Goal: Check status: Check status

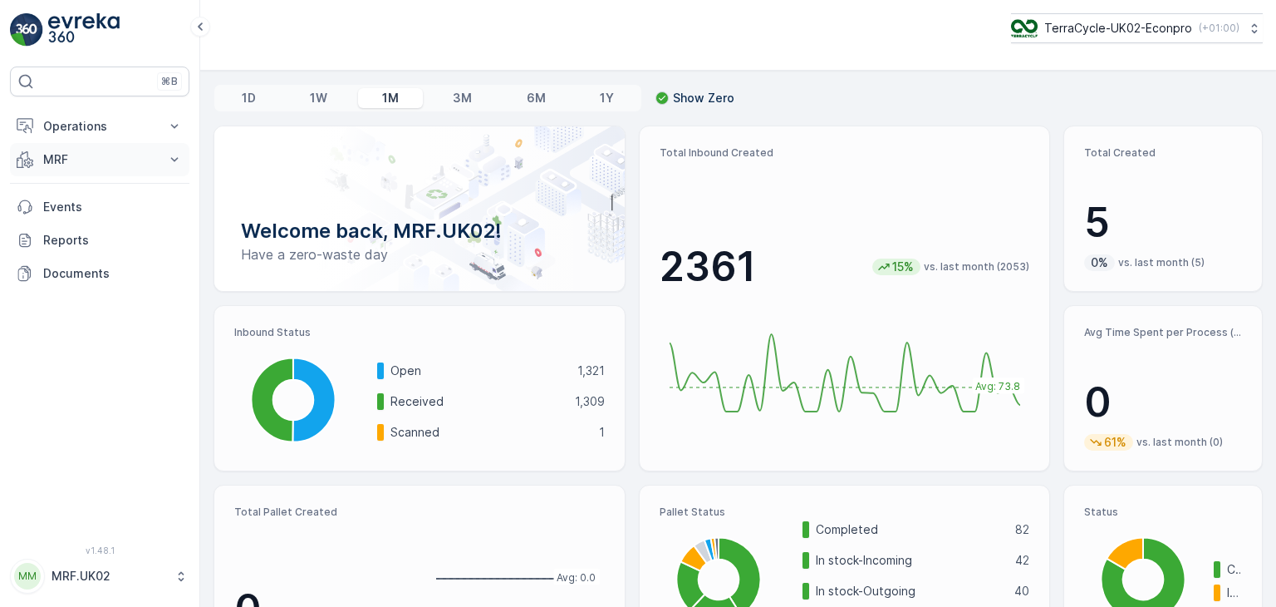
click at [163, 155] on button "MRF" at bounding box center [99, 159] width 179 height 33
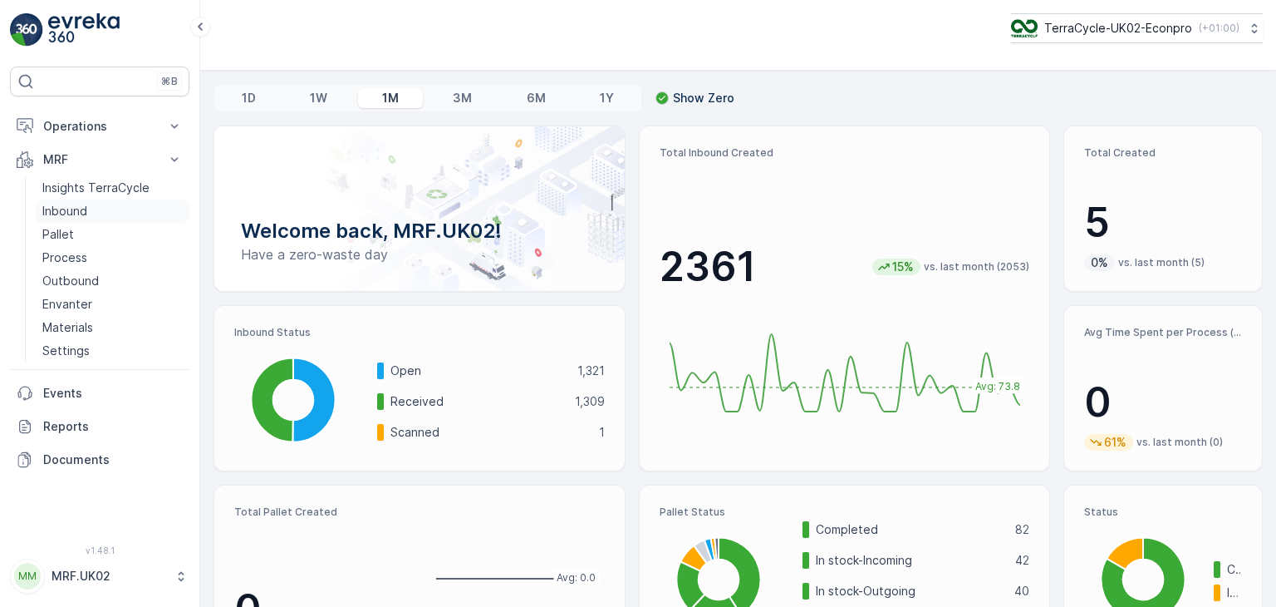
click at [74, 216] on p "Inbound" at bounding box center [64, 211] width 45 height 17
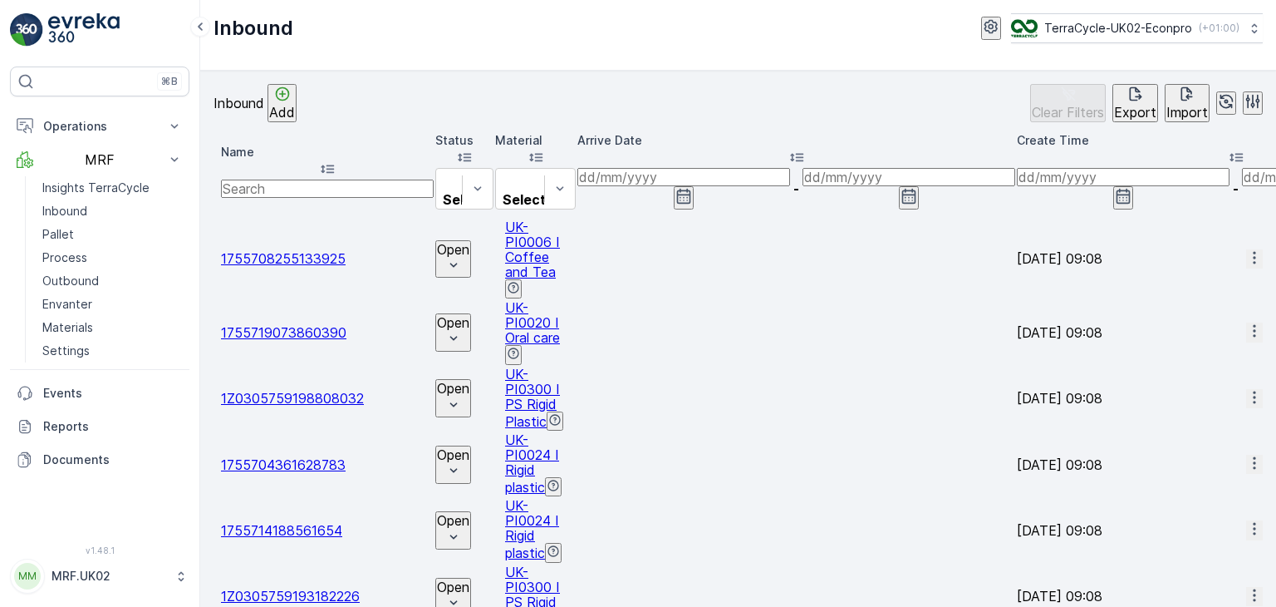
click at [691, 189] on icon "button" at bounding box center [684, 196] width 14 height 15
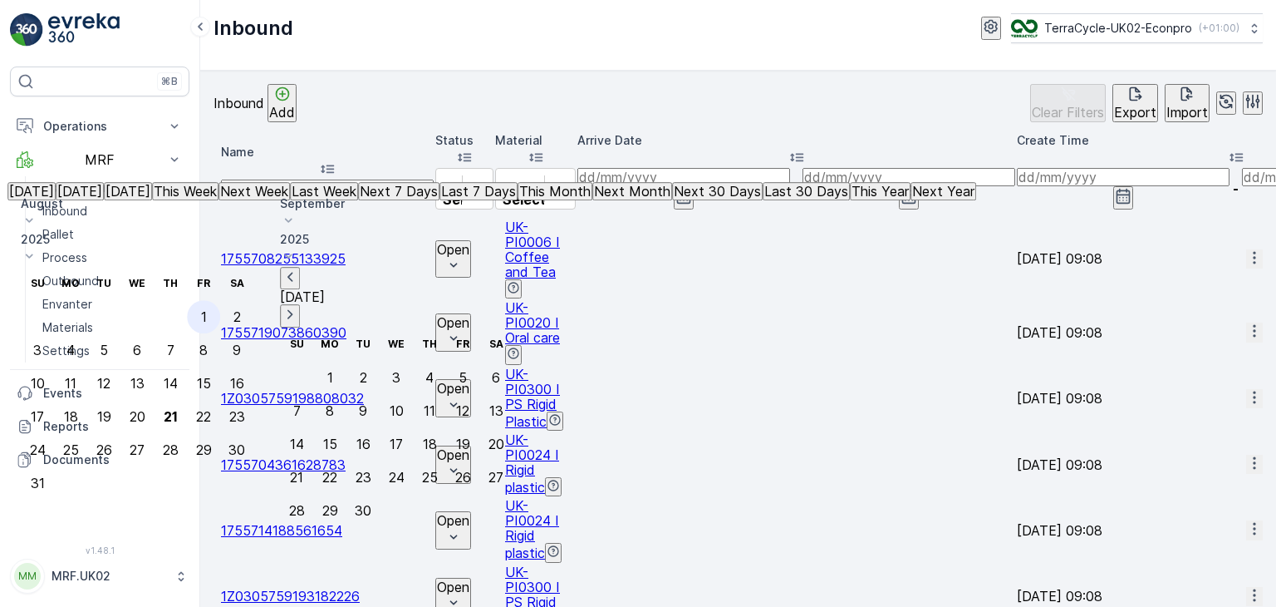
click at [207, 309] on div "1" at bounding box center [204, 316] width 6 height 15
type input "[DATE]"
click at [207, 309] on div "1" at bounding box center [204, 316] width 6 height 15
type input "[DATE]"
click at [178, 409] on div "21" at bounding box center [171, 416] width 14 height 15
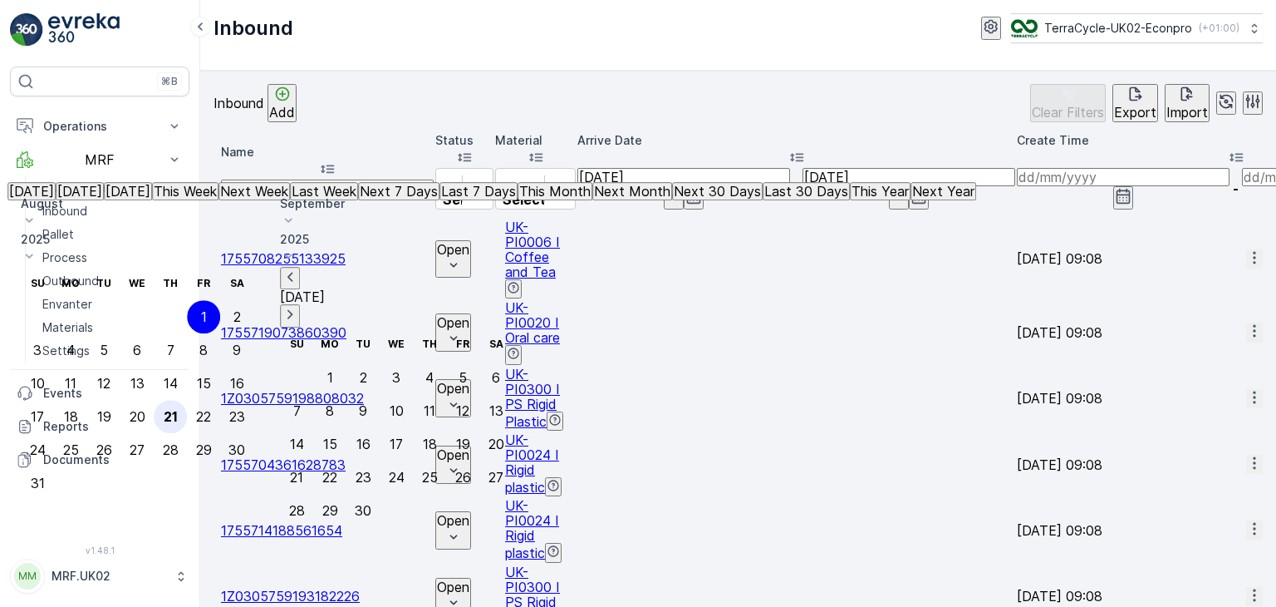
type input "[DATE]"
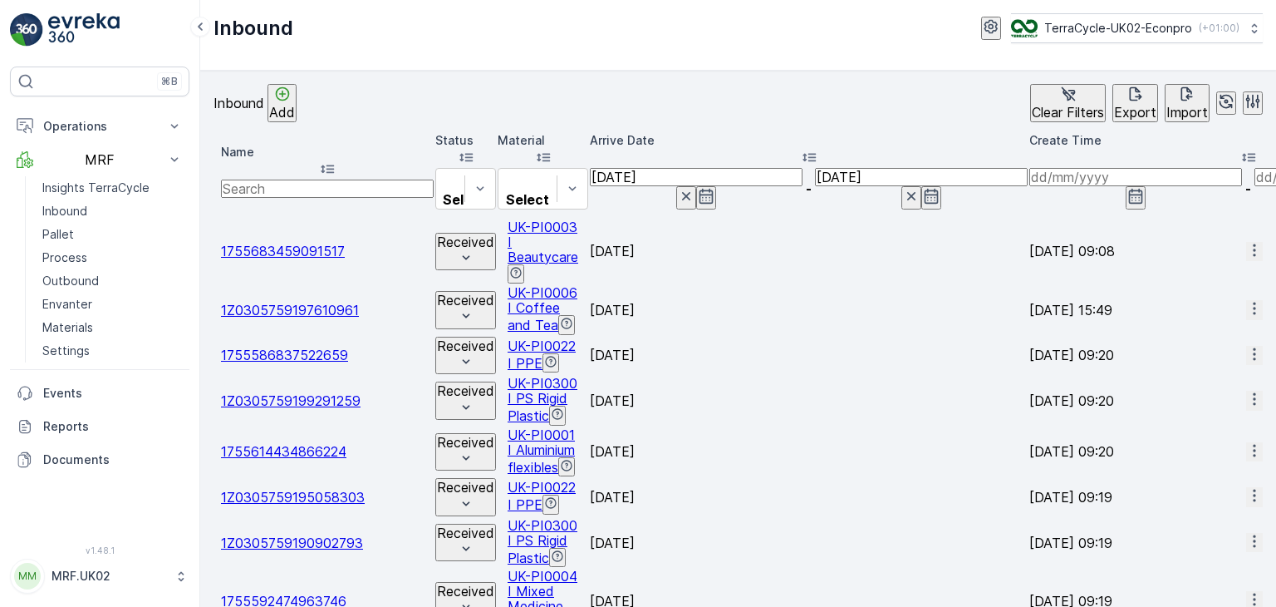
scroll to position [46, 0]
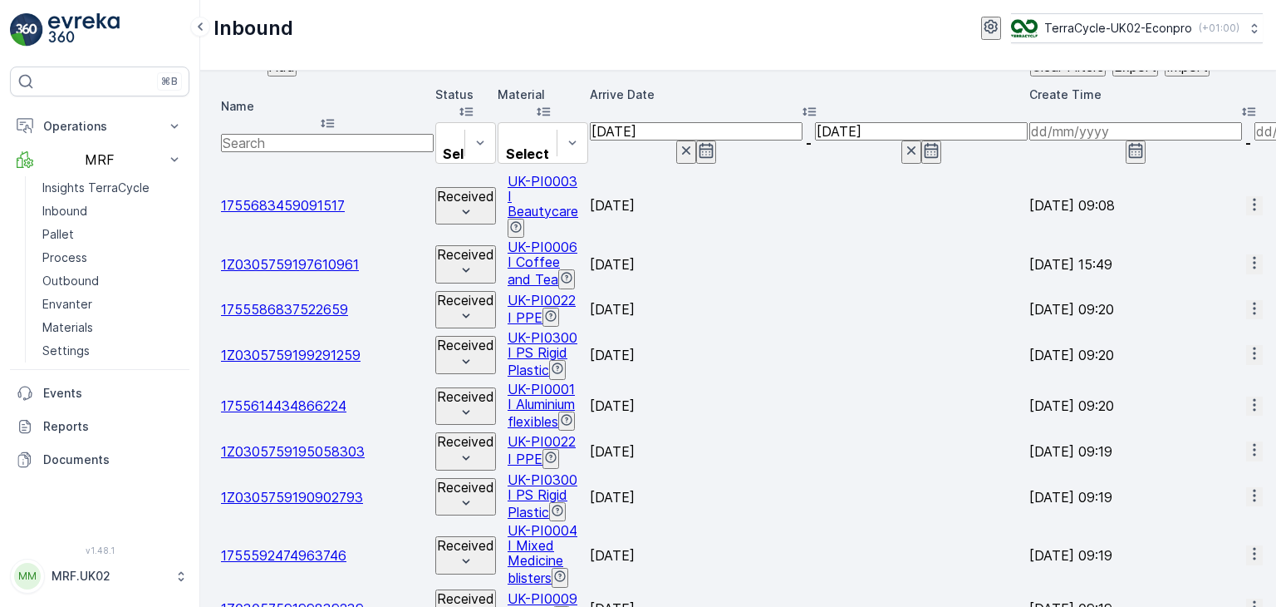
click at [895, 45] on div "Inbound TerraCycle-UK02-Econpro ( +01:00 )" at bounding box center [738, 35] width 1076 height 71
click at [76, 230] on link "Pallet" at bounding box center [113, 234] width 154 height 23
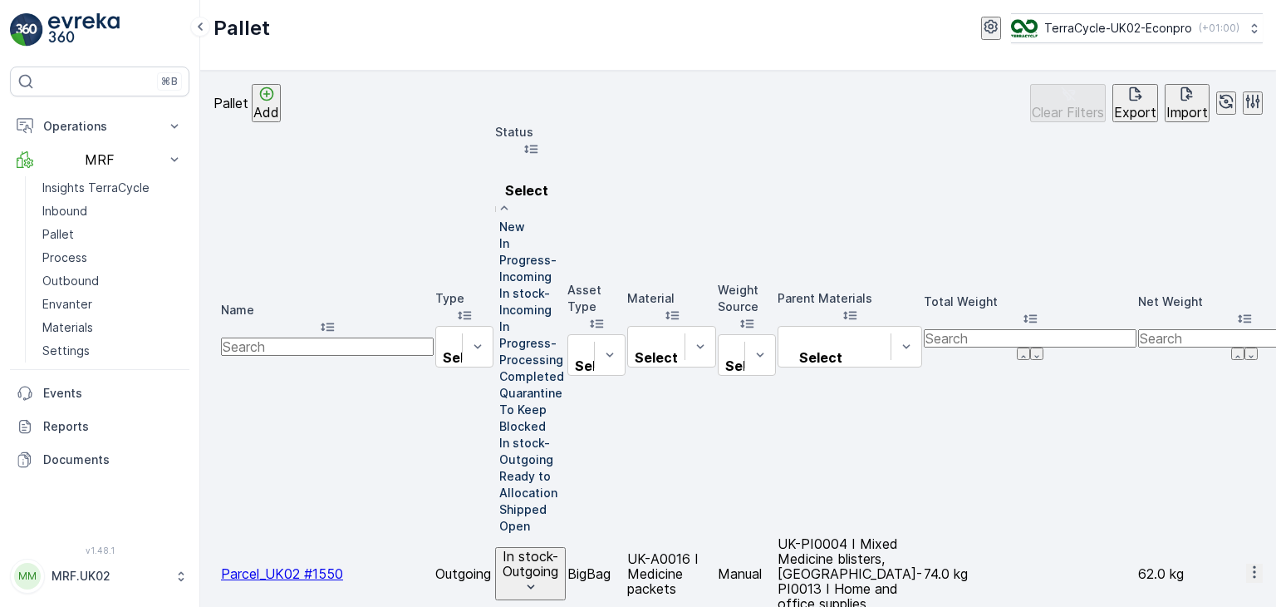
click at [566, 285] on p "In stock-Incoming" at bounding box center [532, 301] width 66 height 33
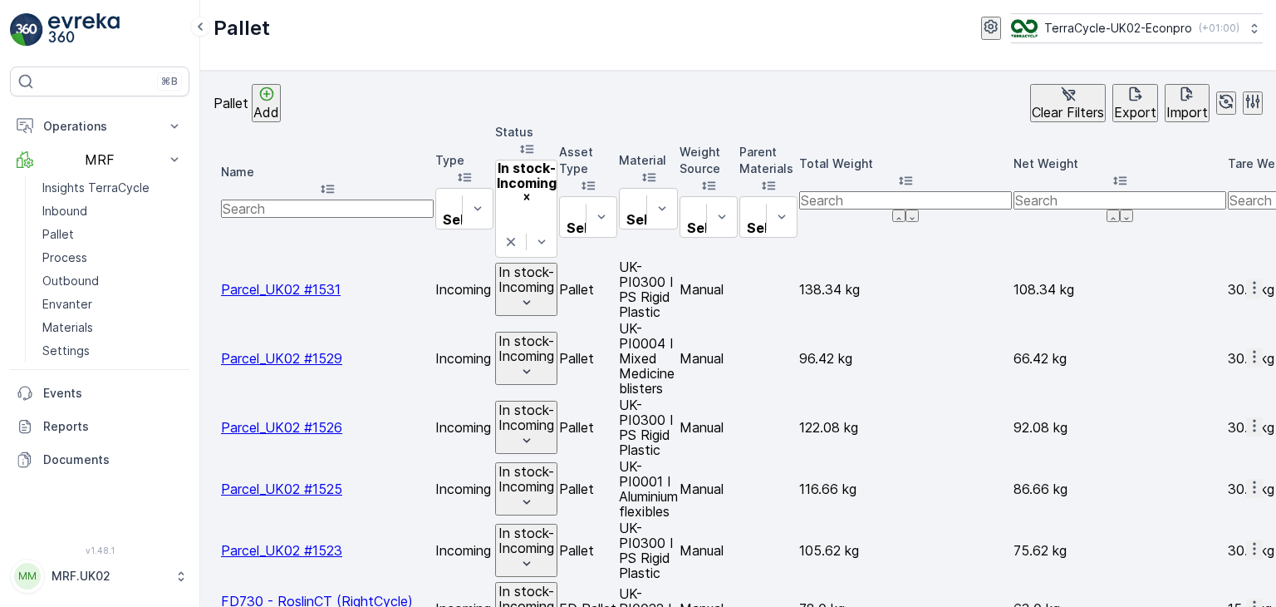
click at [314, 199] on input "text" at bounding box center [327, 208] width 213 height 18
type input "parcel"
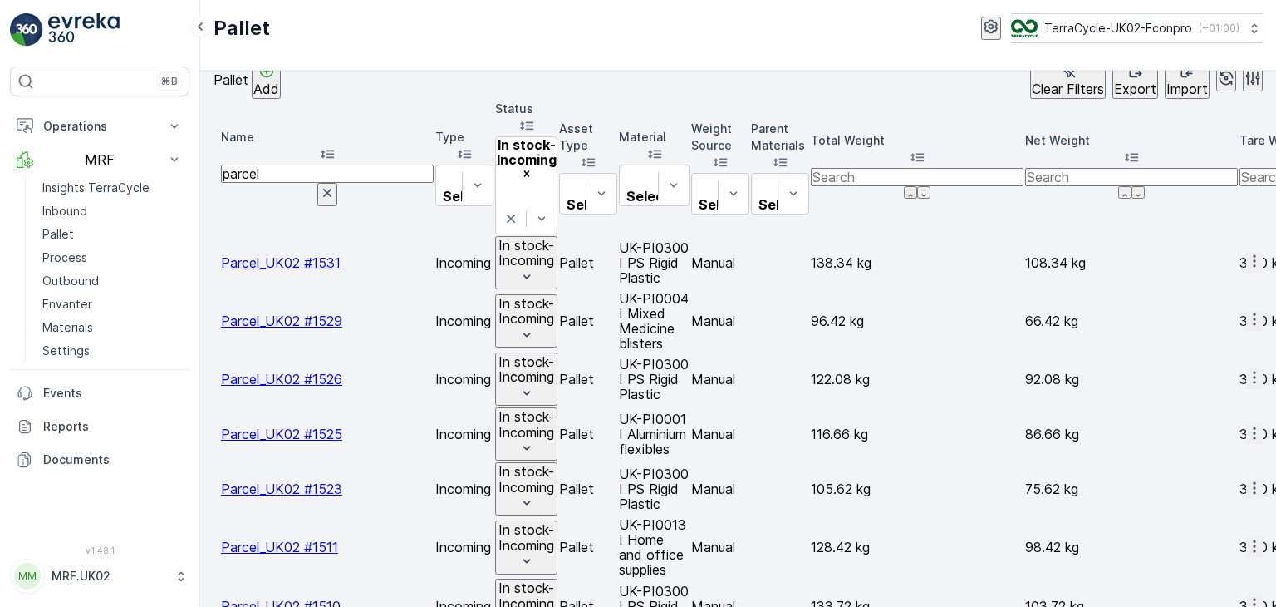
scroll to position [20, 0]
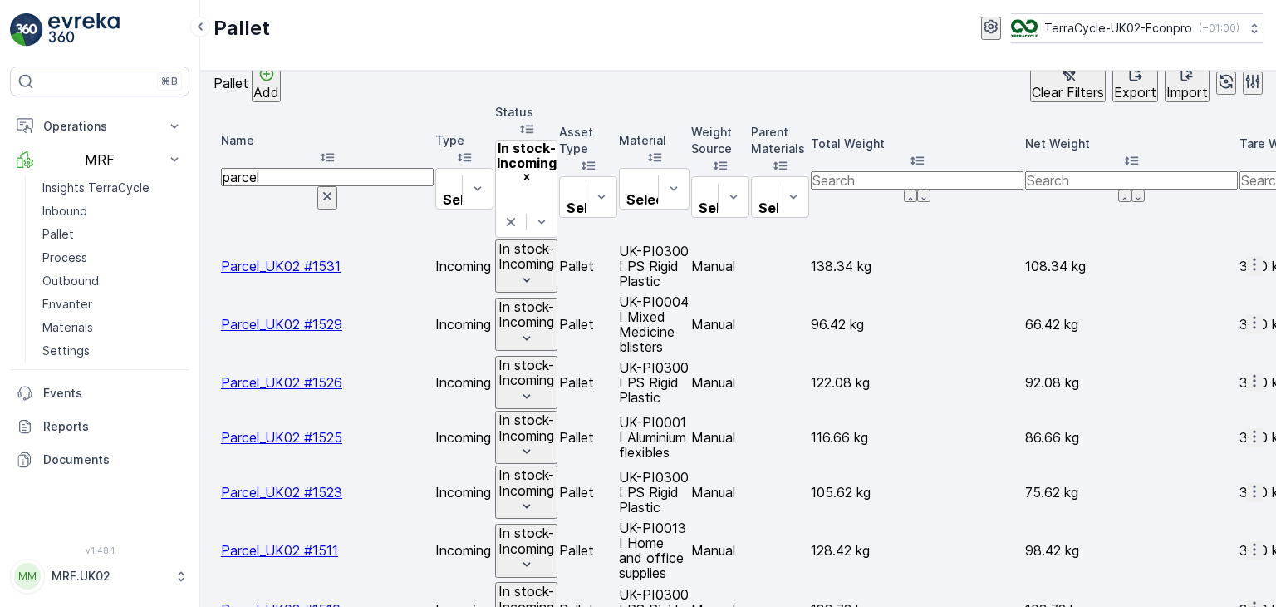
click at [331, 316] on span "Parcel_UK02 #1529" at bounding box center [281, 324] width 121 height 17
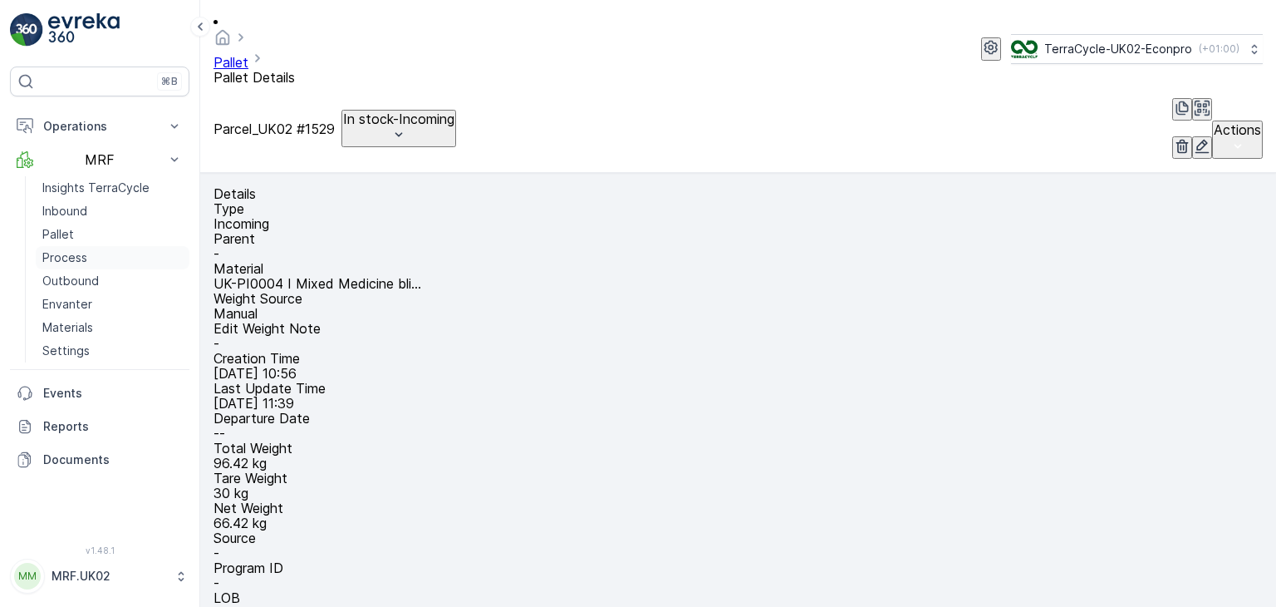
click at [90, 257] on link "Process" at bounding box center [113, 257] width 154 height 23
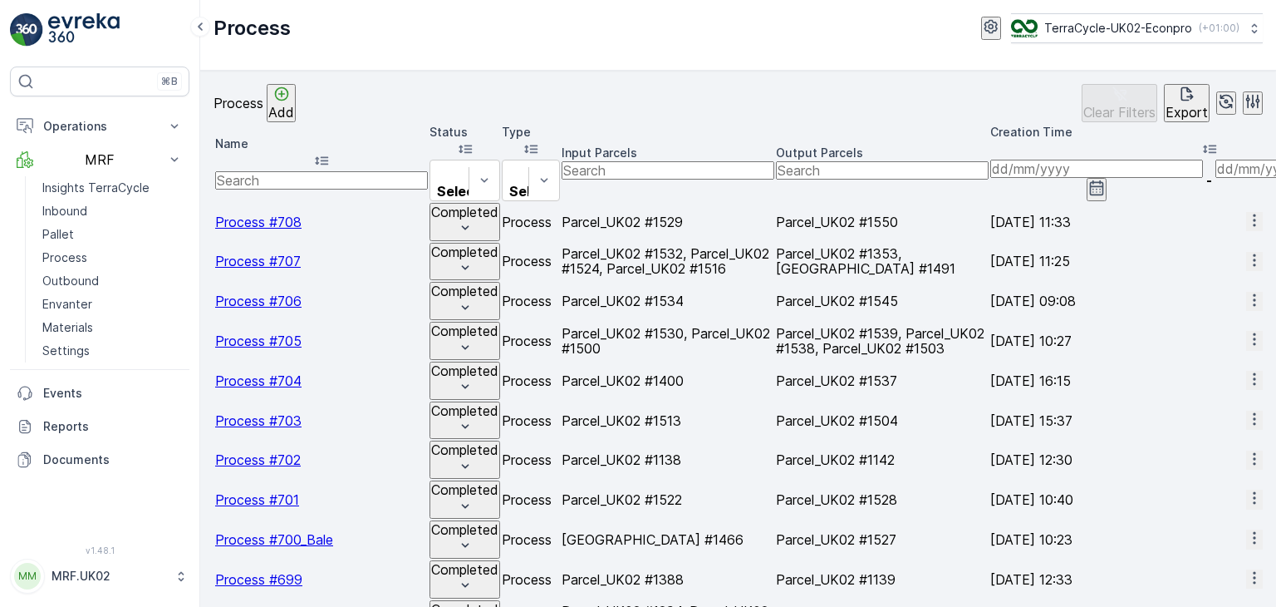
click at [344, 171] on input "text" at bounding box center [321, 180] width 213 height 18
type input "606"
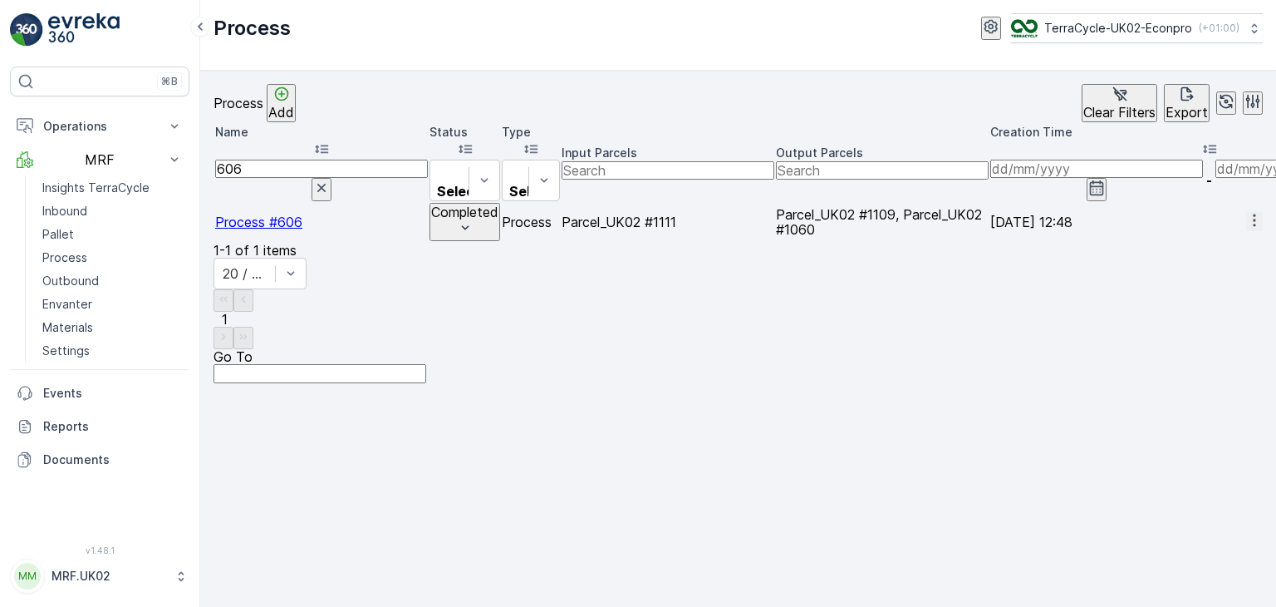
click at [263, 214] on span "Process #606" at bounding box center [258, 222] width 87 height 17
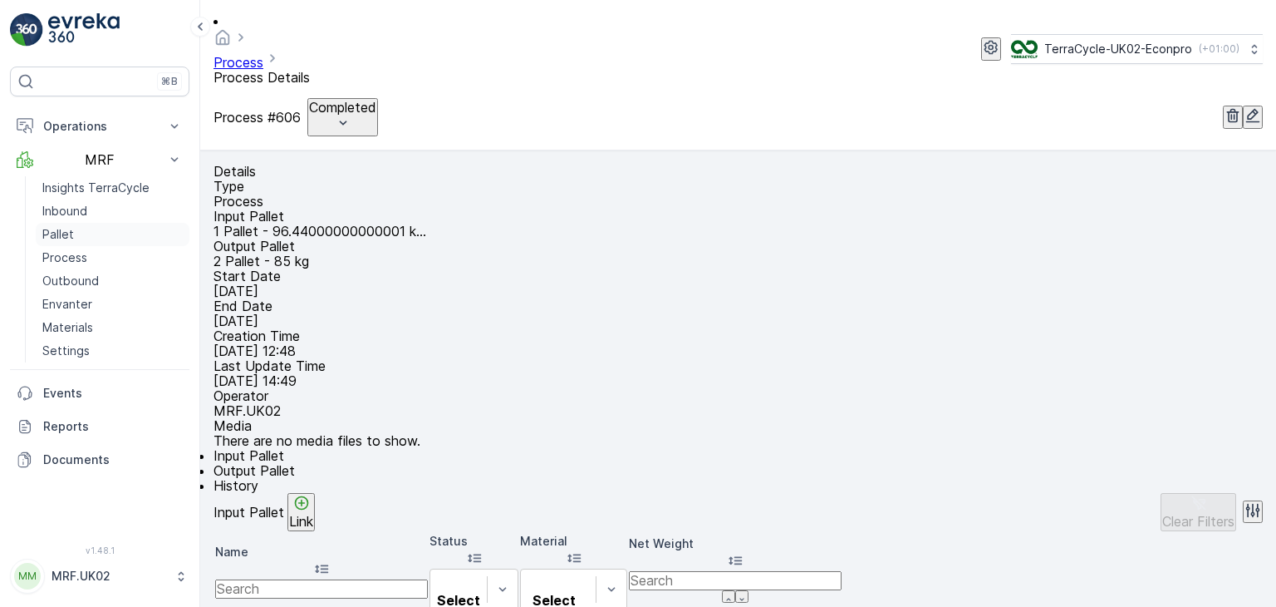
click at [65, 236] on p "Pallet" at bounding box center [58, 234] width 32 height 17
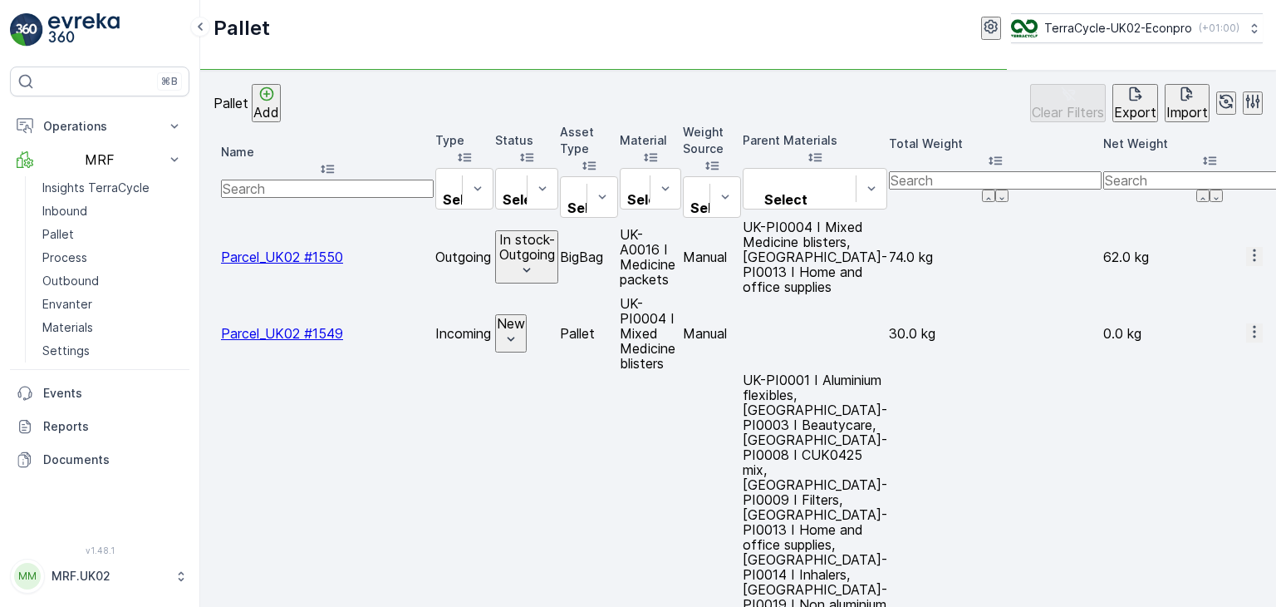
click at [332, 179] on input "text" at bounding box center [327, 188] width 213 height 18
type input "PARCEL"
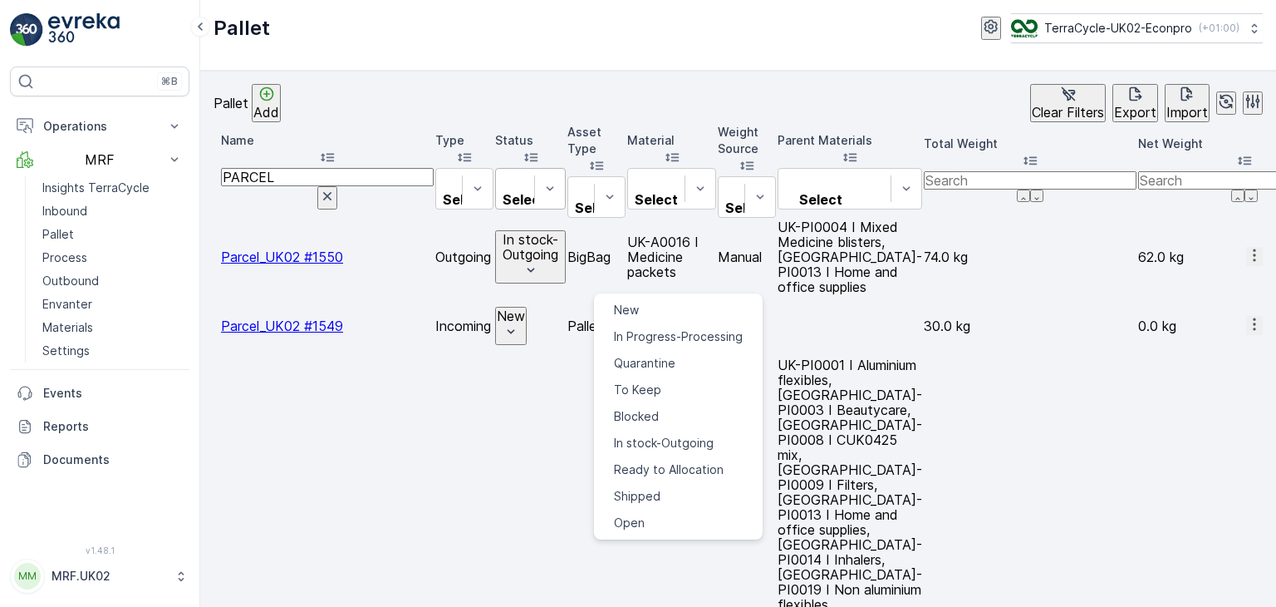
click at [544, 172] on div at bounding box center [524, 181] width 40 height 18
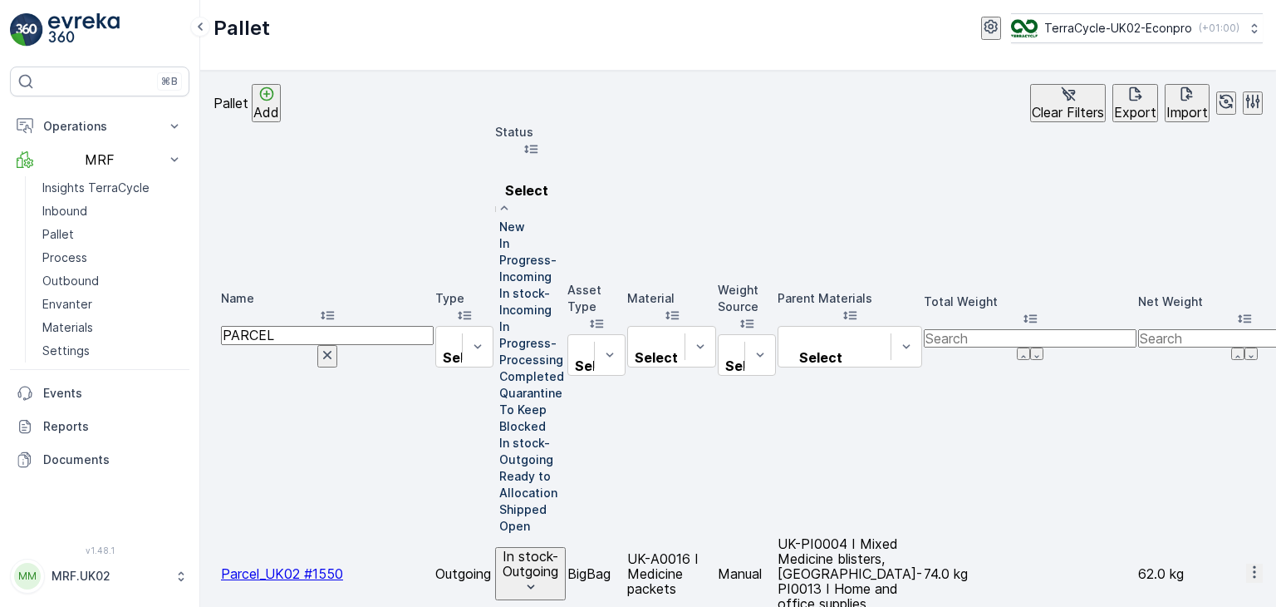
click at [566, 160] on div "Select" at bounding box center [530, 189] width 71 height 59
click at [566, 286] on p "In stock-Incoming" at bounding box center [532, 301] width 66 height 33
